Goal: Obtain resource: Obtain resource

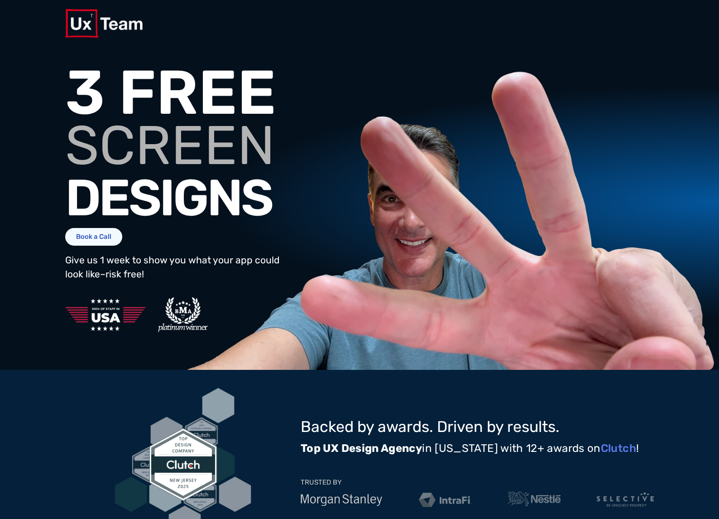
scroll to position [12, 0]
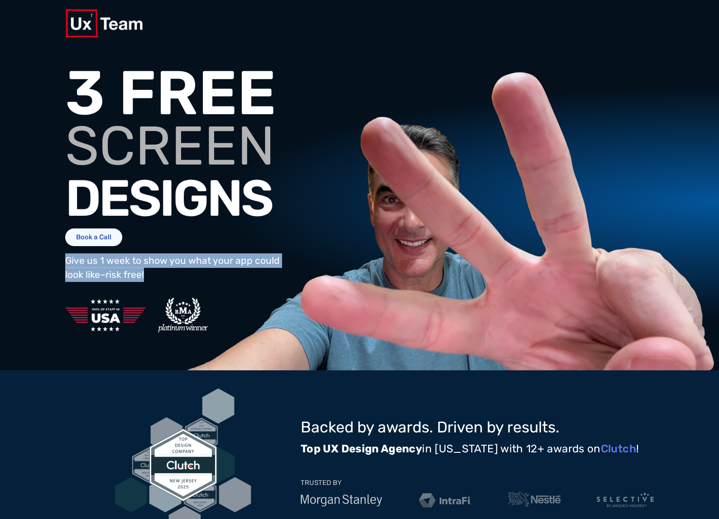
drag, startPoint x: 152, startPoint y: 287, endPoint x: 48, endPoint y: 275, distance: 104.5
click at [48, 275] on div "Get Your Free Screens Give us 1 week. We’ll give you 3 screens. First Name Last…" at bounding box center [359, 202] width 719 height 336
click at [126, 282] on p "Give us 1 week to show you what your app could look like–risk free!" at bounding box center [173, 267] width 217 height 29
drag, startPoint x: 147, startPoint y: 287, endPoint x: 51, endPoint y: 273, distance: 96.7
click at [51, 273] on div "Get Your Free Screens Give us 1 week. We’ll give you 3 screens. First Name Last…" at bounding box center [359, 202] width 719 height 336
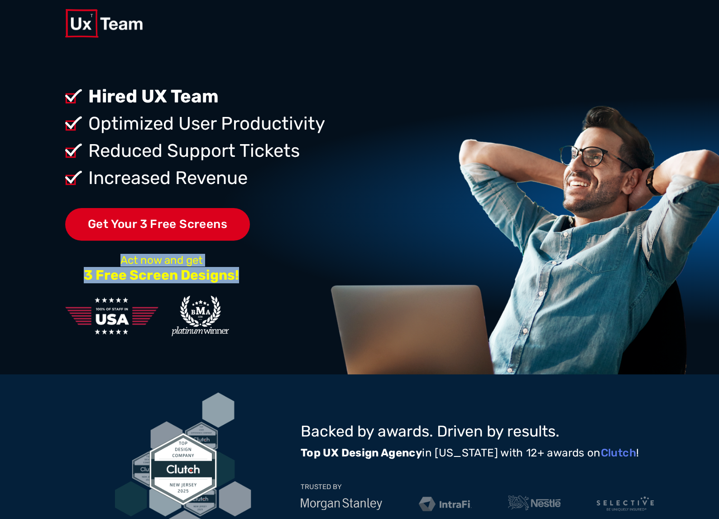
drag, startPoint x: 146, startPoint y: 261, endPoint x: 241, endPoint y: 276, distance: 96.3
click at [241, 276] on div "Act now and get 3 Free Screen Designs!" at bounding box center [212, 267] width 294 height 38
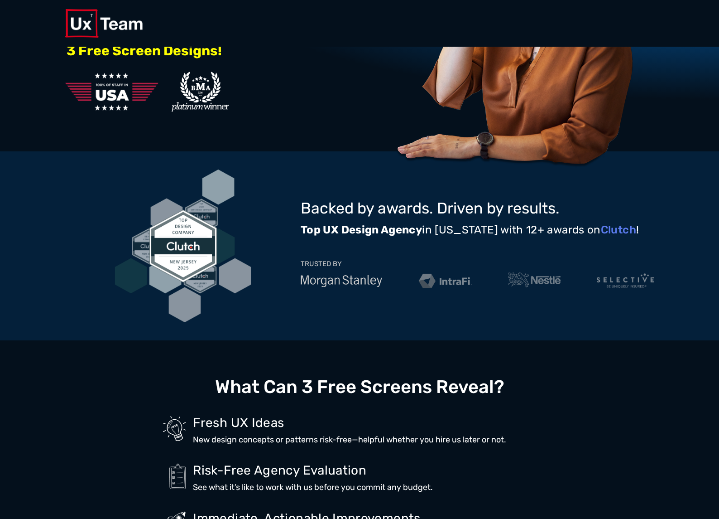
scroll to position [233, 0]
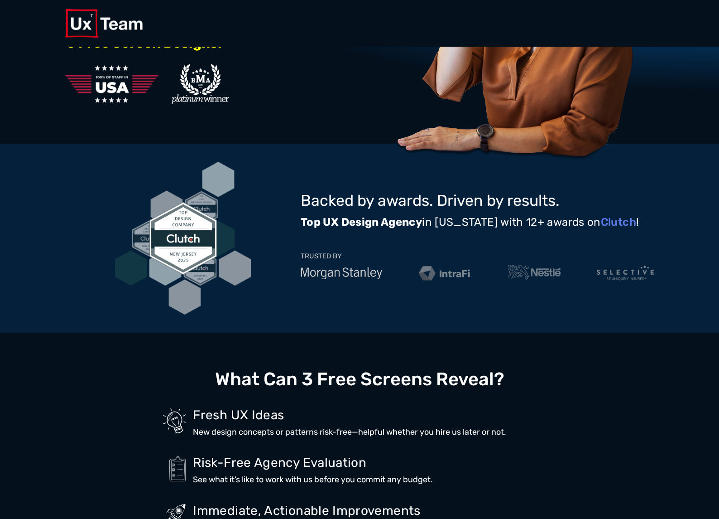
click at [548, 276] on img at bounding box center [534, 272] width 53 height 18
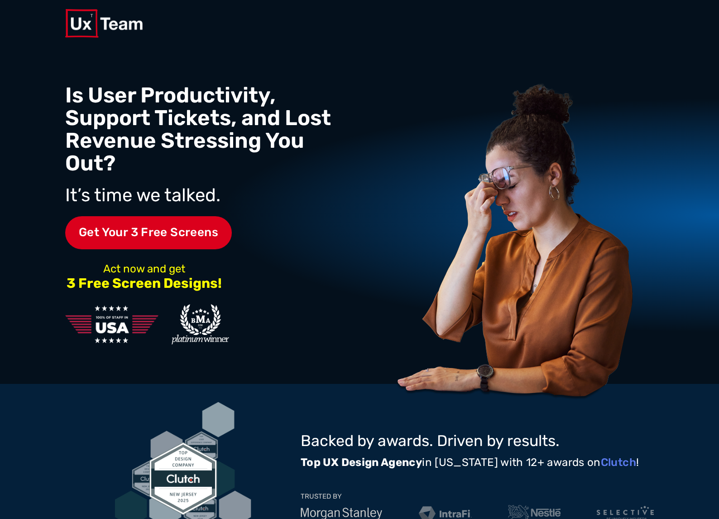
scroll to position [0, 0]
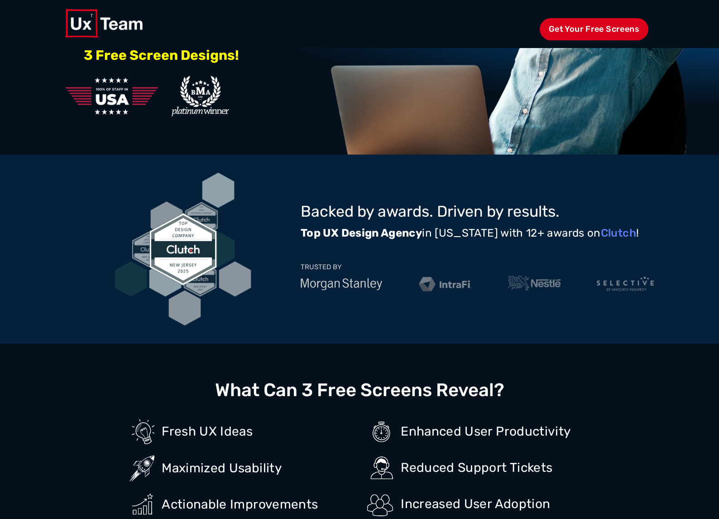
scroll to position [212, 0]
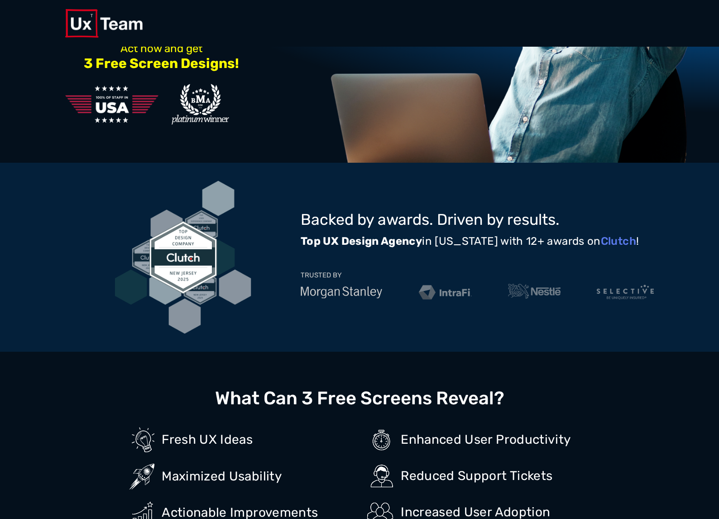
click at [622, 241] on link "Clutch" at bounding box center [618, 241] width 35 height 13
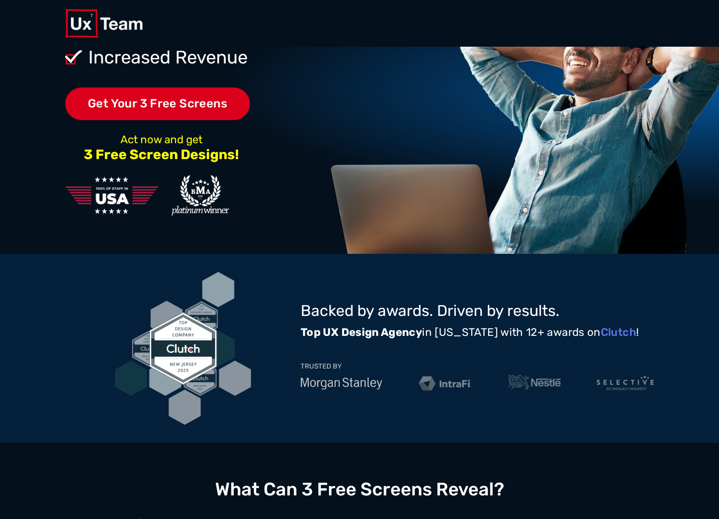
scroll to position [18, 0]
